Goal: Entertainment & Leisure: Consume media (video, audio)

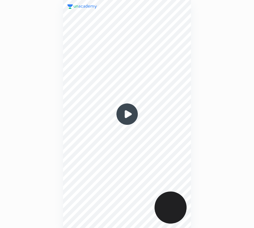
scroll to position [228, 166]
click at [128, 115] on img at bounding box center [127, 114] width 26 height 26
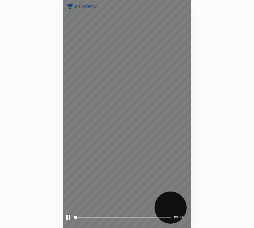
drag, startPoint x: 84, startPoint y: 216, endPoint x: 87, endPoint y: 217, distance: 3.7
click at [85, 217] on span at bounding box center [122, 217] width 96 height 8
drag, startPoint x: 89, startPoint y: 216, endPoint x: 94, endPoint y: 216, distance: 5.5
click at [87, 216] on span "styled slider" at bounding box center [85, 216] width 3 height 3
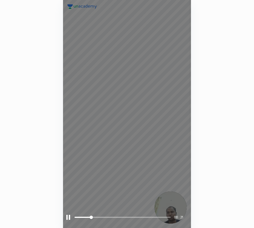
click at [100, 216] on span at bounding box center [122, 217] width 96 height 8
drag, startPoint x: 109, startPoint y: 215, endPoint x: 113, endPoint y: 215, distance: 4.1
click at [112, 215] on span at bounding box center [122, 217] width 96 height 8
drag, startPoint x: 119, startPoint y: 215, endPoint x: 122, endPoint y: 215, distance: 3.3
click at [120, 215] on span at bounding box center [122, 217] width 96 height 8
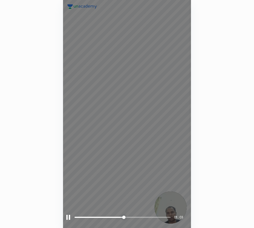
click at [130, 216] on span at bounding box center [122, 217] width 96 height 8
click at [149, 216] on span "styled slider" at bounding box center [146, 216] width 3 height 3
drag, startPoint x: 156, startPoint y: 216, endPoint x: 161, endPoint y: 216, distance: 5.0
click at [154, 216] on span "styled slider" at bounding box center [152, 216] width 3 height 3
click at [159, 216] on span "styled slider" at bounding box center [157, 216] width 3 height 3
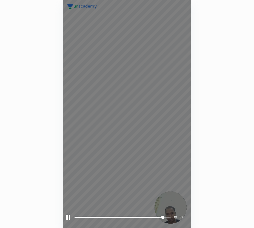
click at [164, 216] on span "styled slider" at bounding box center [162, 216] width 3 height 3
click at [169, 216] on span "styled slider" at bounding box center [167, 216] width 3 height 3
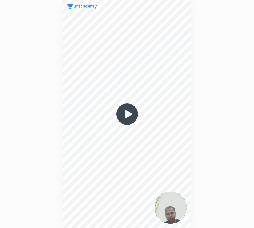
click at [127, 113] on img at bounding box center [127, 114] width 26 height 26
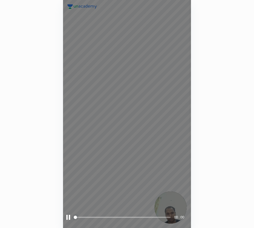
click at [83, 215] on span at bounding box center [122, 217] width 96 height 8
drag, startPoint x: 90, startPoint y: 216, endPoint x: 101, endPoint y: 215, distance: 10.4
click at [100, 215] on span at bounding box center [122, 217] width 96 height 8
drag, startPoint x: 104, startPoint y: 214, endPoint x: 110, endPoint y: 214, distance: 5.5
click at [109, 214] on span at bounding box center [122, 217] width 96 height 8
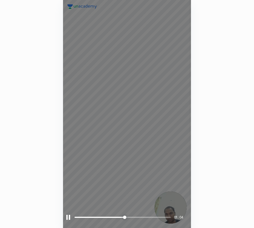
drag, startPoint x: 67, startPoint y: 217, endPoint x: 64, endPoint y: 208, distance: 9.5
click at [67, 218] on div at bounding box center [68, 216] width 4 height 5
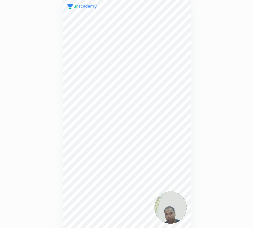
click at [18, 122] on div "01 : 04" at bounding box center [127, 114] width 254 height 228
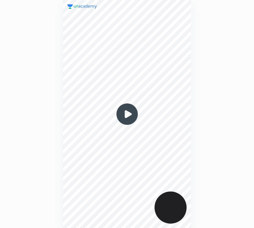
scroll to position [228, 166]
drag, startPoint x: 126, startPoint y: 115, endPoint x: 120, endPoint y: 111, distance: 7.2
click at [126, 115] on img at bounding box center [127, 114] width 26 height 26
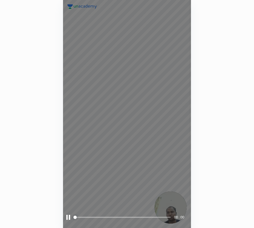
click at [77, 216] on span "styled slider" at bounding box center [74, 216] width 3 height 3
drag, startPoint x: 84, startPoint y: 216, endPoint x: 90, endPoint y: 216, distance: 6.6
click at [88, 216] on span at bounding box center [122, 217] width 96 height 8
drag, startPoint x: 96, startPoint y: 215, endPoint x: 99, endPoint y: 213, distance: 3.8
click at [96, 215] on span at bounding box center [122, 217] width 96 height 8
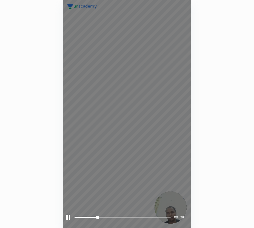
drag, startPoint x: 105, startPoint y: 215, endPoint x: 108, endPoint y: 214, distance: 3.2
click at [105, 215] on span at bounding box center [122, 217] width 96 height 8
click at [116, 217] on span at bounding box center [122, 216] width 96 height 1
click at [68, 218] on div at bounding box center [68, 216] width 4 height 5
click at [122, 217] on span "styled slider" at bounding box center [120, 216] width 3 height 3
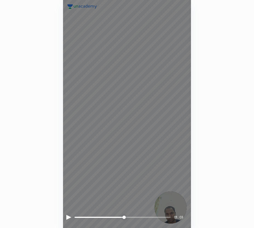
click at [126, 216] on span "styled slider" at bounding box center [123, 216] width 3 height 3
click at [130, 216] on span "styled slider" at bounding box center [127, 216] width 3 height 3
click at [132, 216] on span "styled slider" at bounding box center [130, 216] width 3 height 3
click at [134, 216] on span "styled slider" at bounding box center [132, 216] width 3 height 3
click at [137, 216] on span "styled slider" at bounding box center [135, 216] width 3 height 3
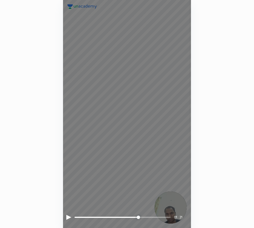
click at [140, 216] on span "styled slider" at bounding box center [138, 216] width 3 height 3
drag, startPoint x: 90, startPoint y: 118, endPoint x: 85, endPoint y: 120, distance: 5.9
click at [90, 119] on div "01 : 24" at bounding box center [127, 114] width 128 height 228
drag, startPoint x: 87, startPoint y: 160, endPoint x: 158, endPoint y: 163, distance: 71.0
click at [163, 156] on div "01 : 24" at bounding box center [127, 114] width 128 height 228
